Goal: Find specific page/section: Find specific page/section

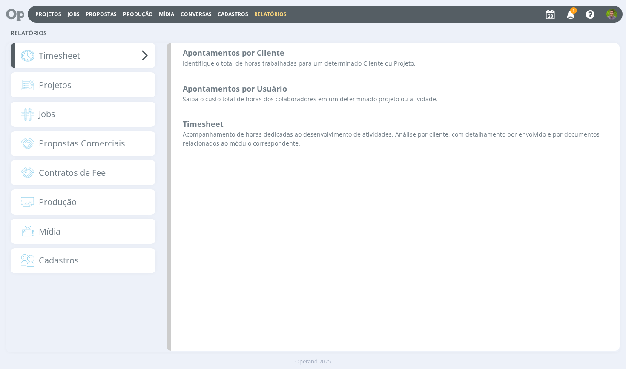
click at [226, 12] on span "Cadastros" at bounding box center [233, 14] width 31 height 7
click at [218, 29] on link "Clientes" at bounding box center [236, 28] width 72 height 13
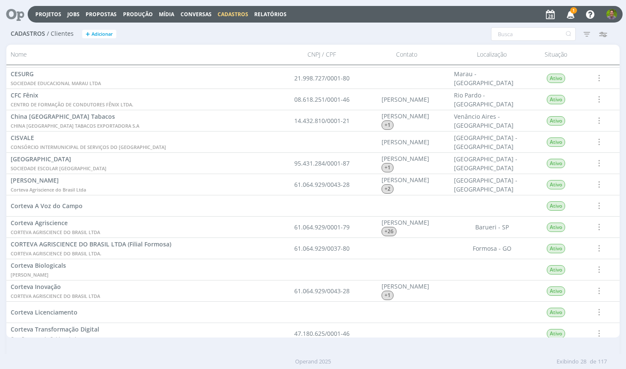
scroll to position [226, 0]
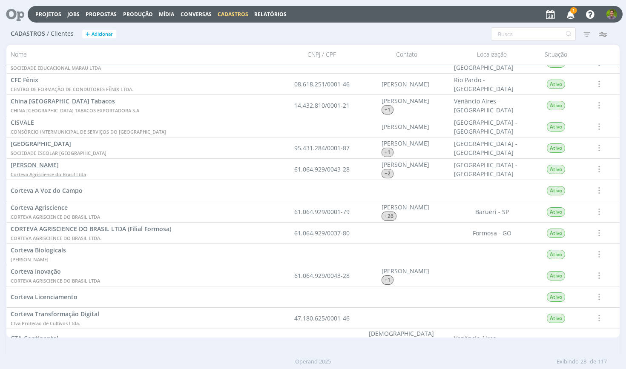
click at [37, 164] on span "Cordius - Corteva" at bounding box center [35, 165] width 48 height 8
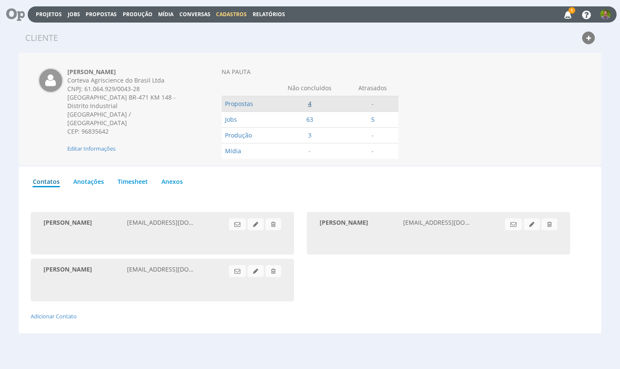
click at [311, 105] on link "4" at bounding box center [309, 104] width 3 height 8
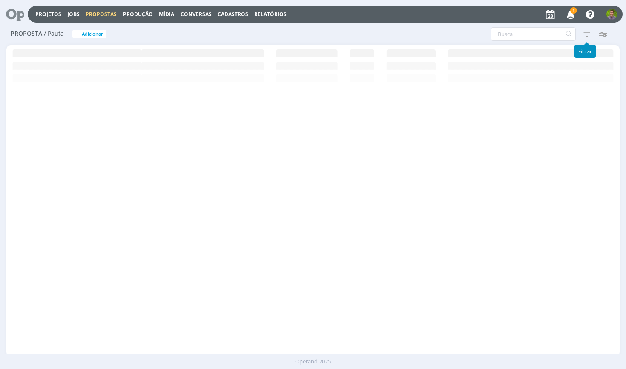
click at [588, 35] on icon "button" at bounding box center [586, 33] width 15 height 15
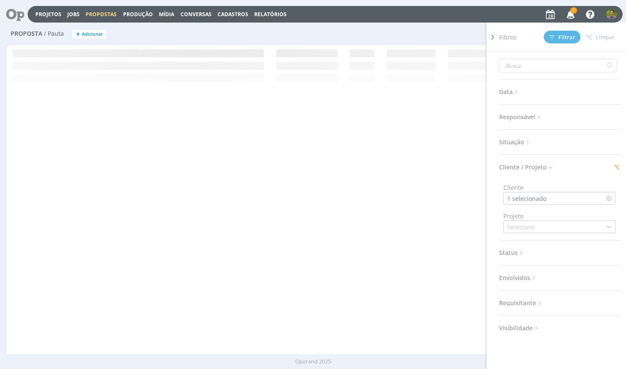
click at [441, 32] on div "Filtros Filtrar [GEOGRAPHIC_DATA] Data Personalizado a Responsável Situação Abe…" at bounding box center [415, 34] width 409 height 14
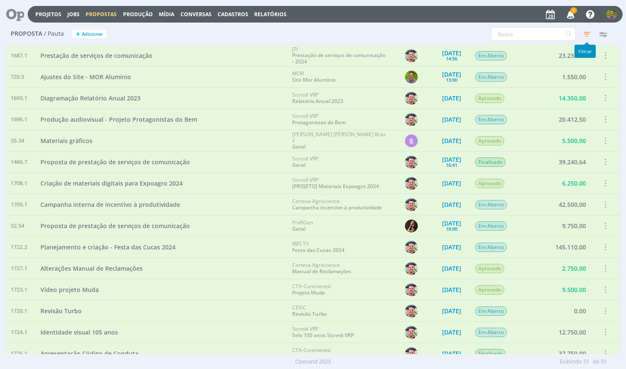
click at [585, 34] on icon "button" at bounding box center [586, 33] width 15 height 15
